Goal: Information Seeking & Learning: Learn about a topic

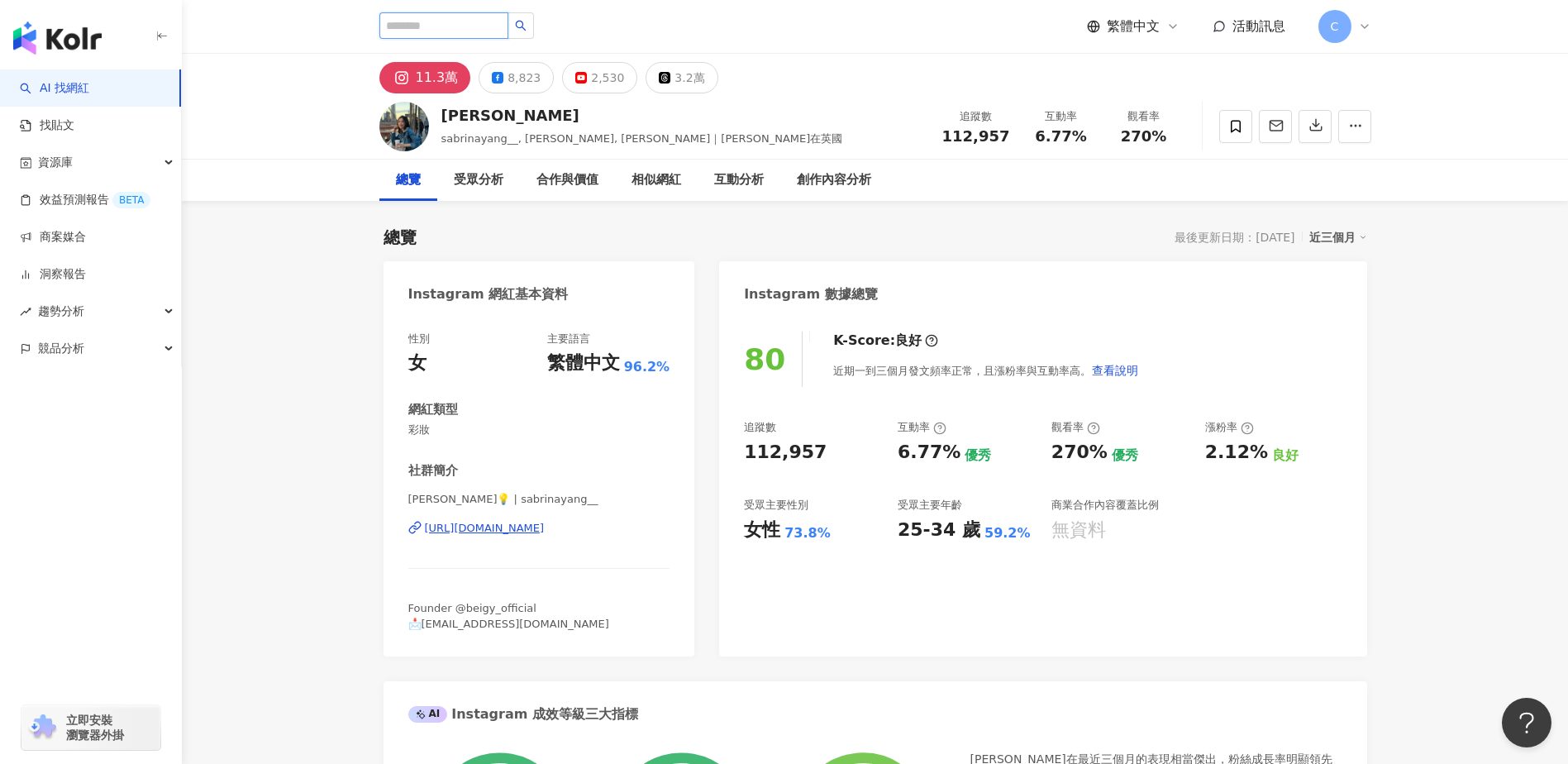
click at [508, 20] on input "search" at bounding box center [443, 25] width 129 height 26
type input "**"
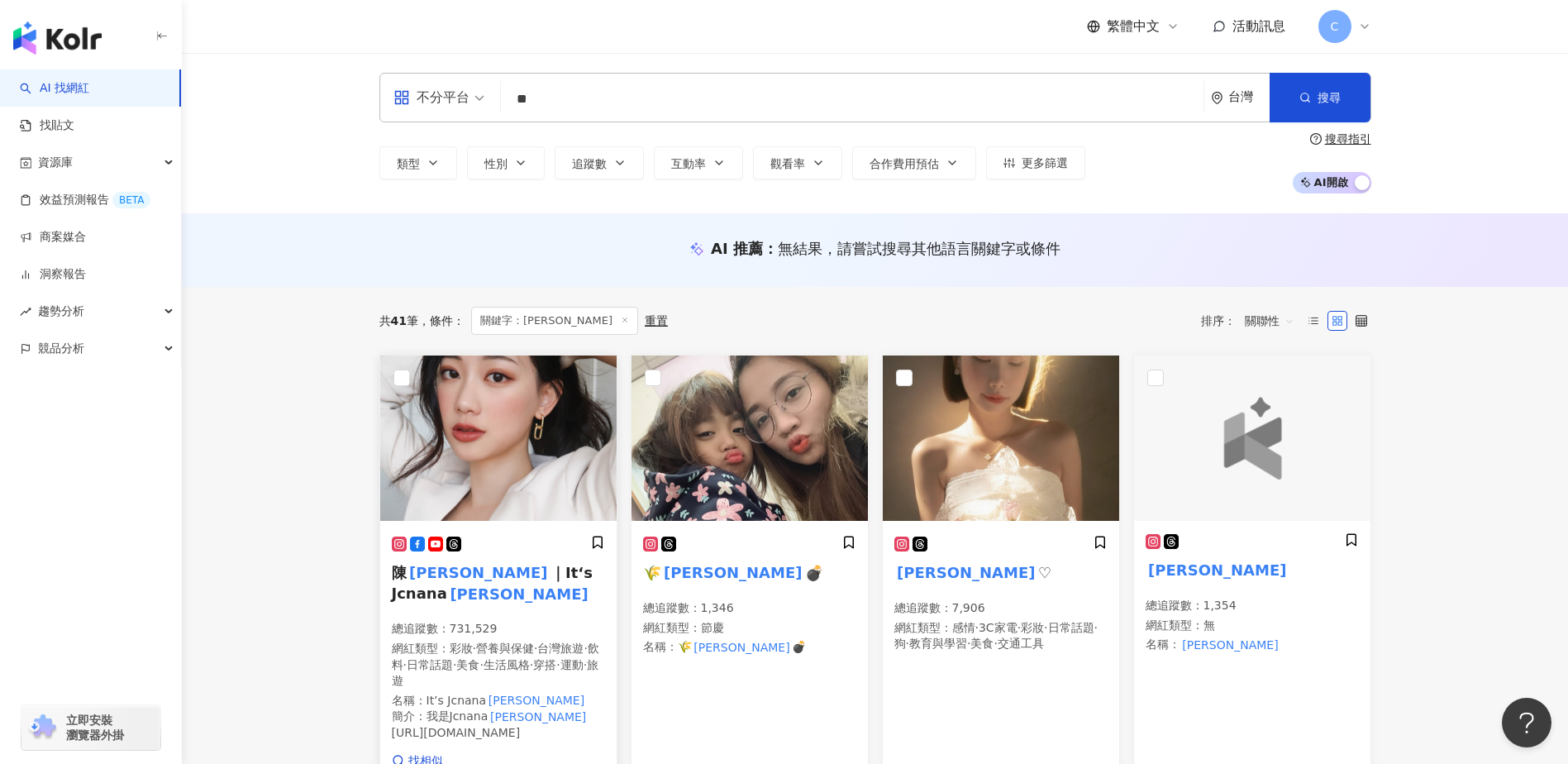
click at [491, 571] on span "｜It‘s Jcnana" at bounding box center [492, 583] width 201 height 38
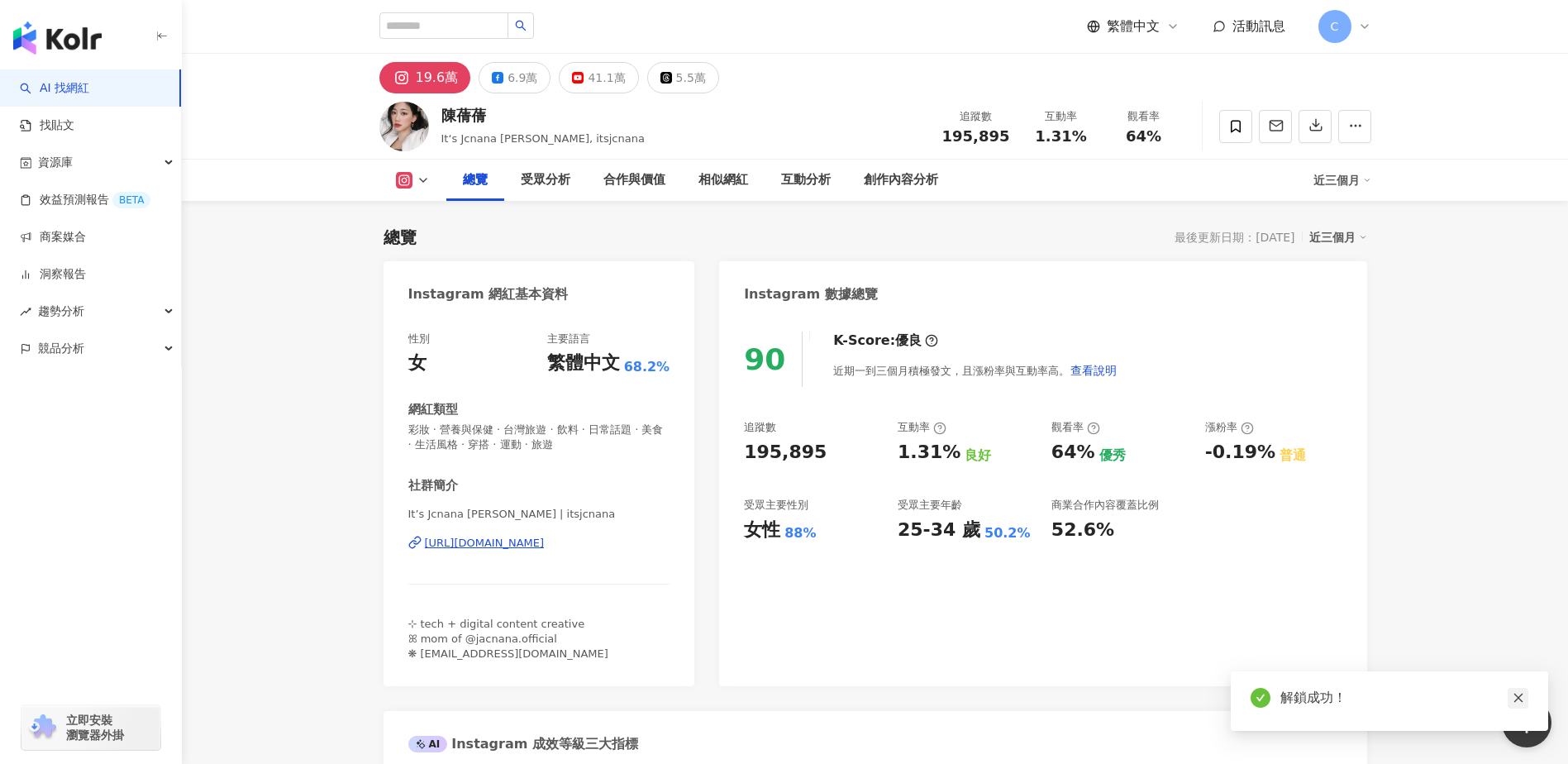
click at [1520, 700] on icon "close" at bounding box center [1517, 697] width 11 height 11
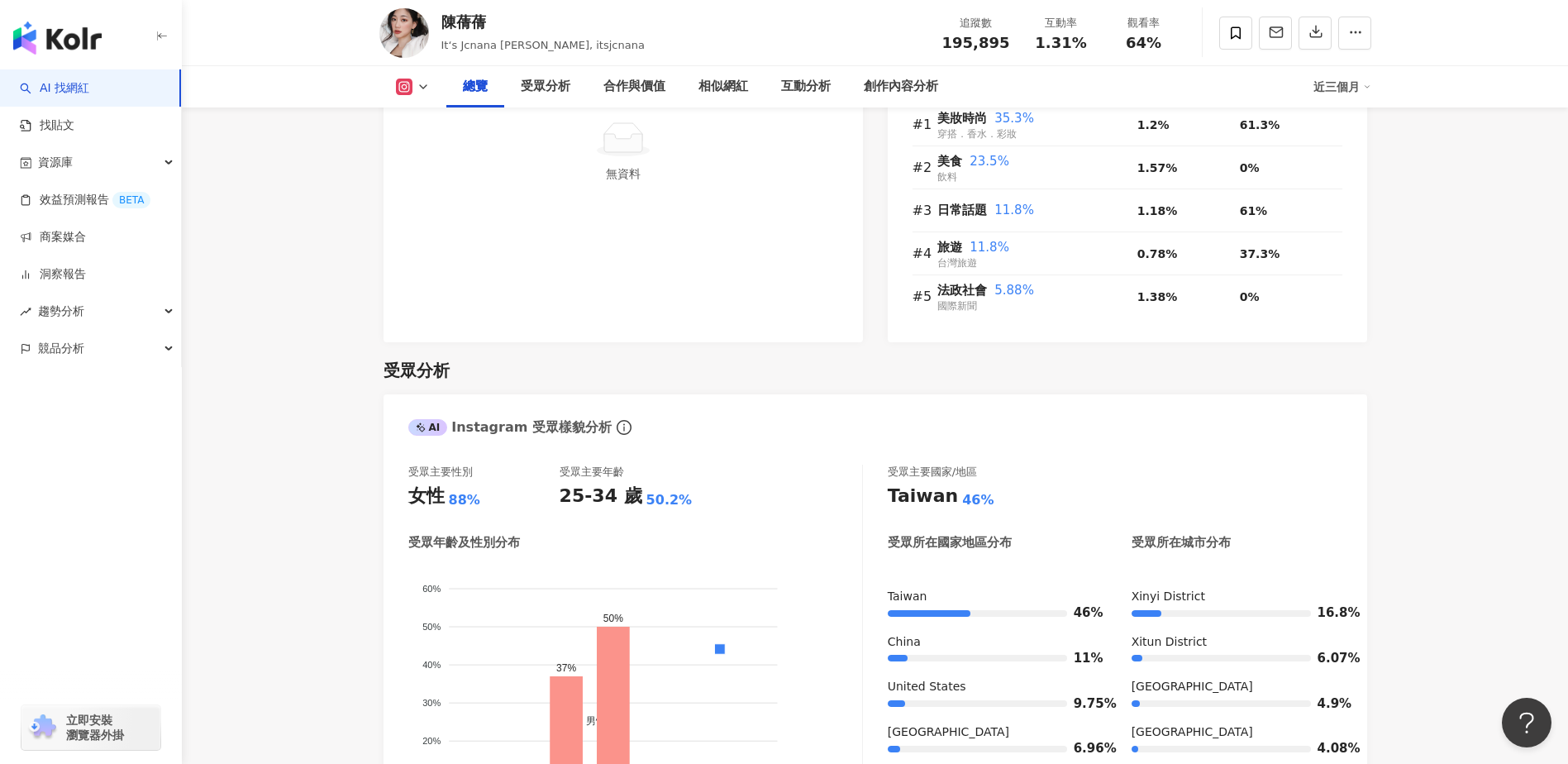
scroll to position [1322, 0]
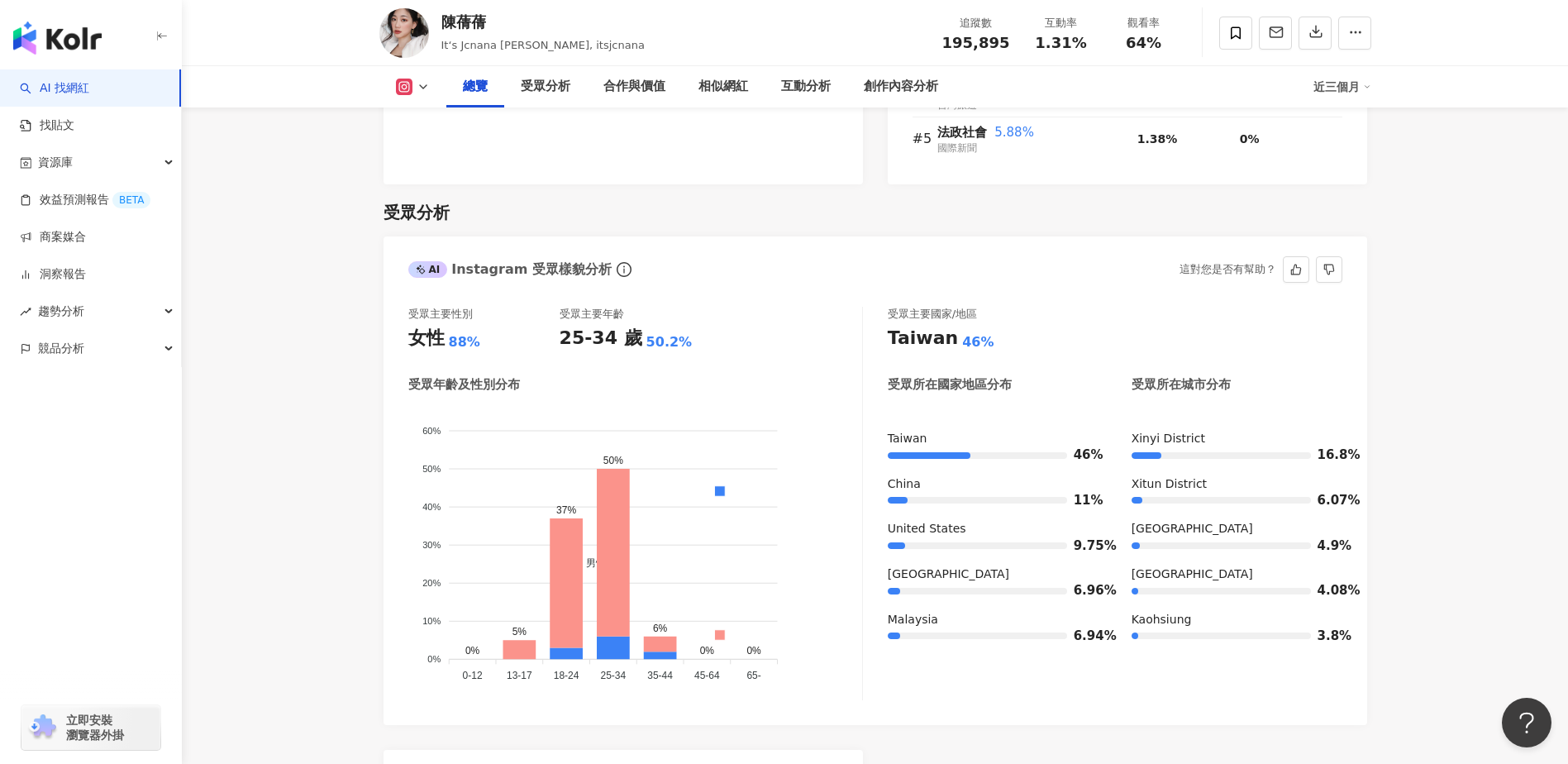
click at [943, 706] on div "受眾主要性別 女性 88% 受眾主要年齡 25-34 歲 50.2% 受眾年齡及性別分布 男性 女性 60% 60% 50% 50% 40% 40% 30% …" at bounding box center [875, 507] width 983 height 435
drag, startPoint x: 328, startPoint y: 490, endPoint x: 470, endPoint y: 427, distance: 155.3
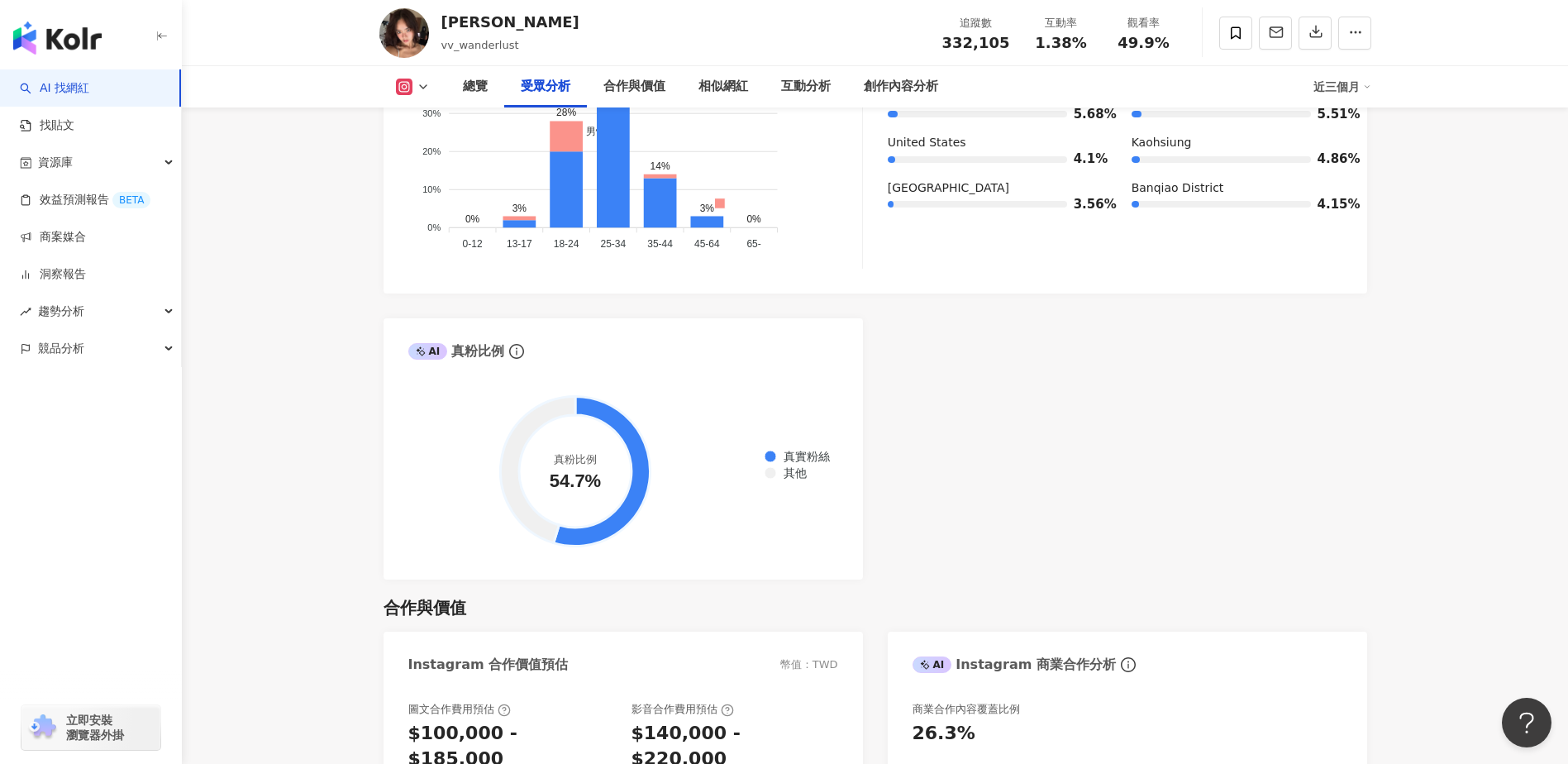
click at [1039, 454] on div "AI Instagram 受眾樣貌分析 受眾主要性別 男性 78.7% 受眾主要年齡 25-34 歲 50.8% 受眾年齡及性別分布 男性 女性 60% 60…" at bounding box center [875, 192] width 983 height 774
drag, startPoint x: 1067, startPoint y: 559, endPoint x: 1079, endPoint y: 556, distance: 12.4
click at [1067, 559] on div "AI Instagram 受眾樣貌分析 受眾主要性別 男性 78.7% 受眾主要年齡 25-34 歲 50.8% 受眾年齡及性別分布 男性 女性 60% 60…" at bounding box center [875, 192] width 983 height 774
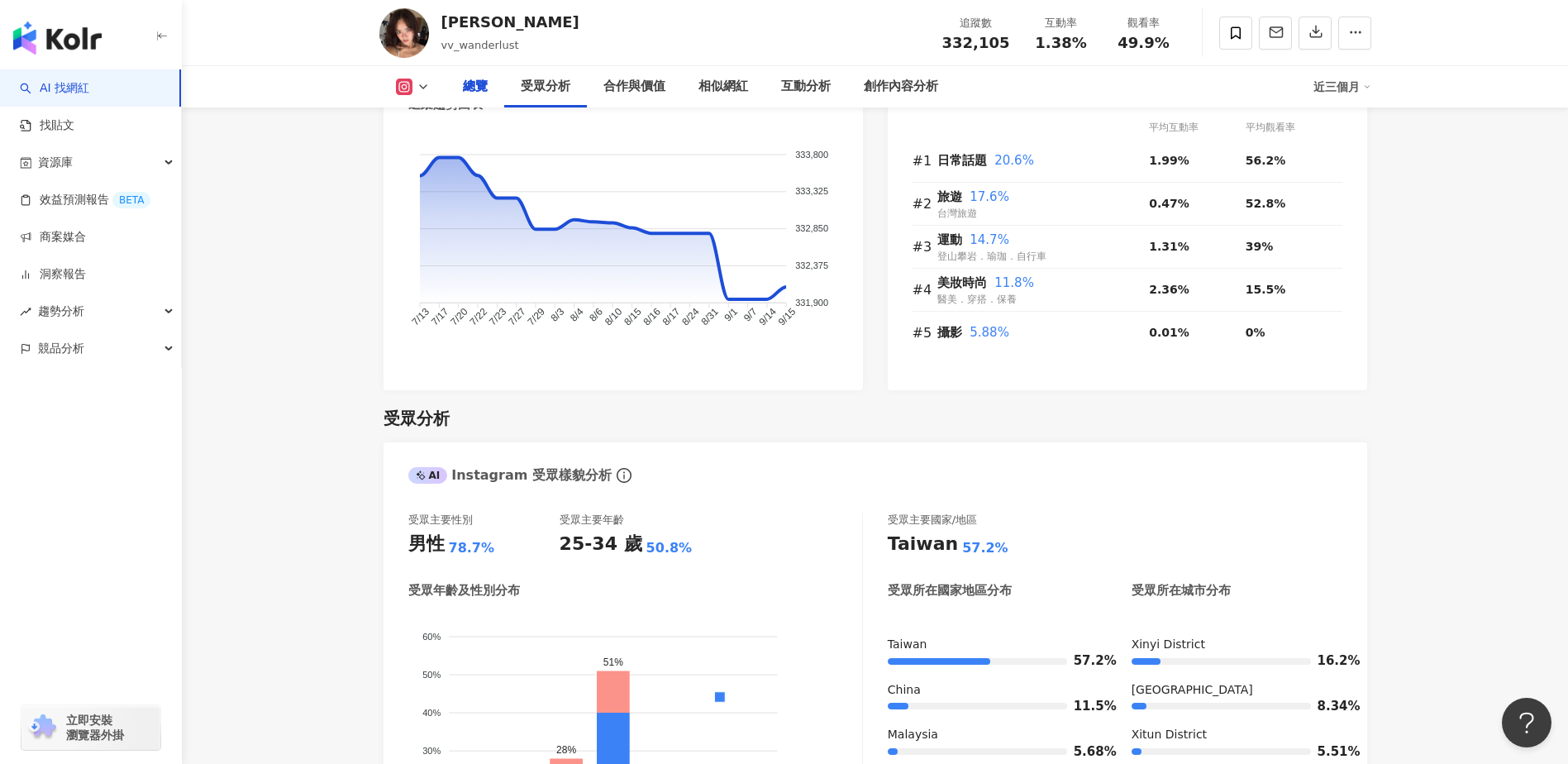
scroll to position [1074, 0]
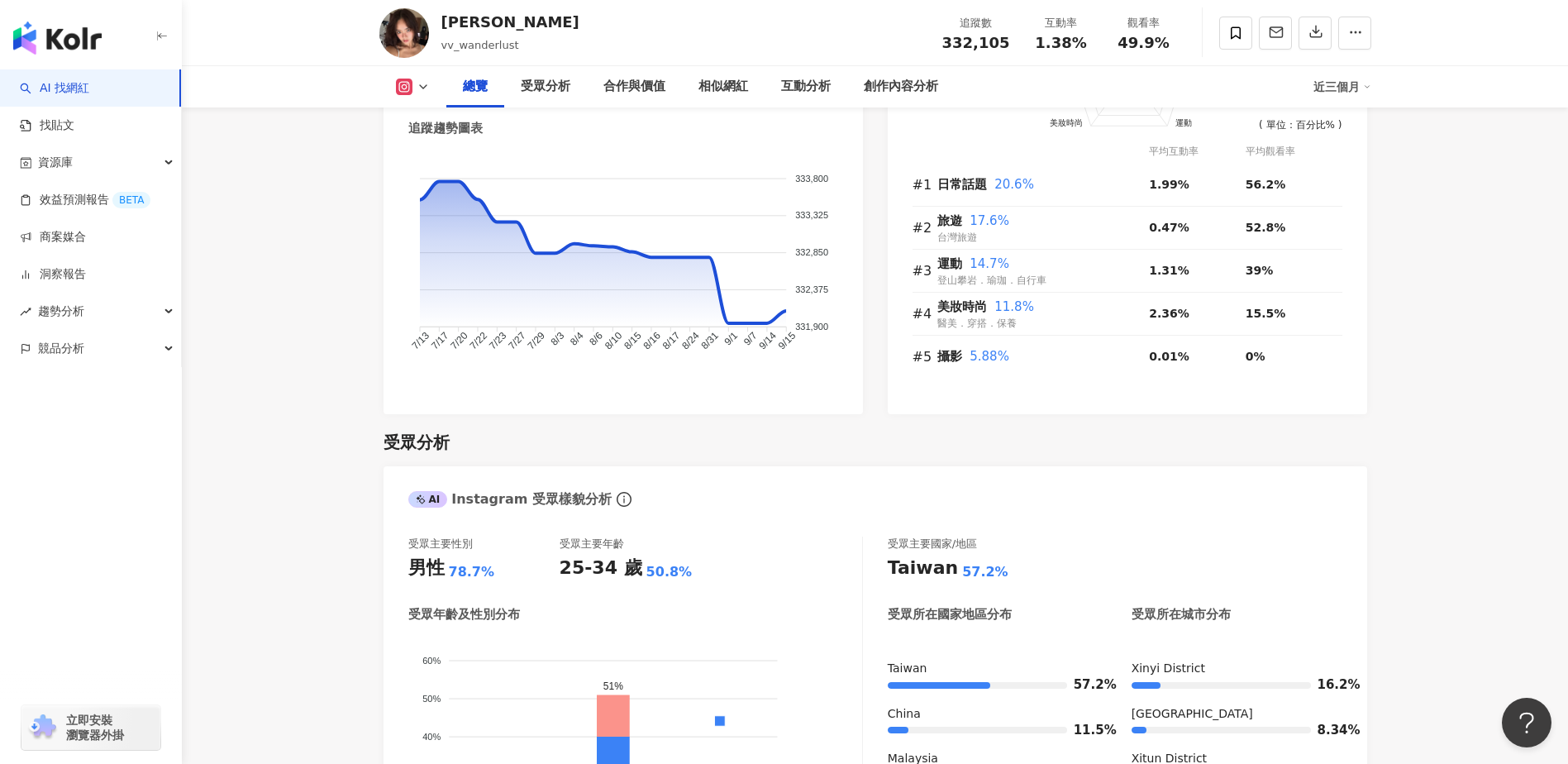
drag, startPoint x: 266, startPoint y: 481, endPoint x: 807, endPoint y: 637, distance: 563.0
